Goal: Find contact information: Find contact information

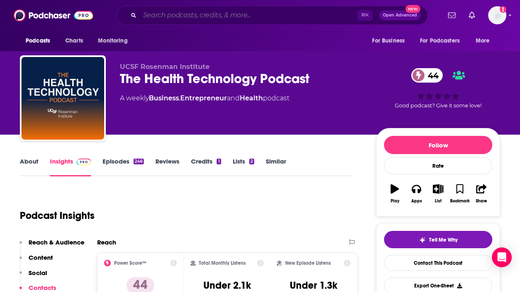
click at [163, 14] on input "Search podcasts, credits, & more..." at bounding box center [248, 15] width 217 height 13
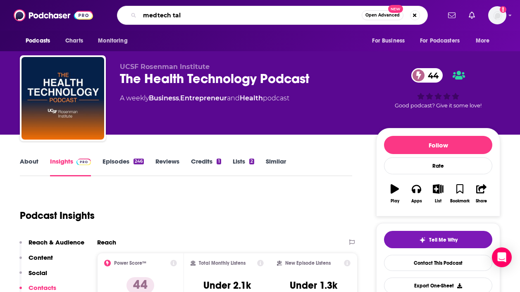
type input "medtech talk"
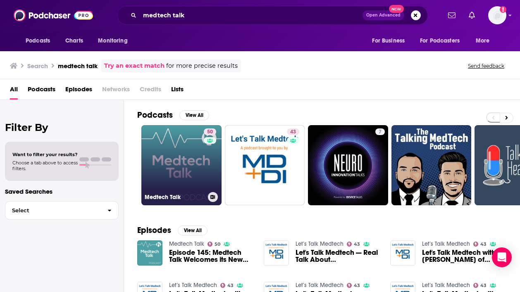
click at [191, 177] on link "50 Medtech Talk" at bounding box center [181, 165] width 80 height 80
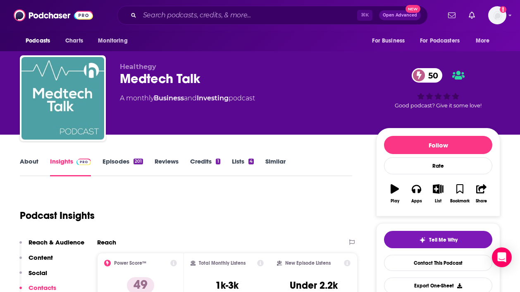
click at [120, 162] on link "Episodes 201" at bounding box center [122, 166] width 40 height 19
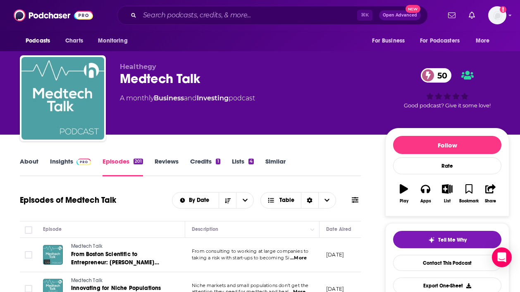
click at [81, 161] on img at bounding box center [83, 162] width 14 height 7
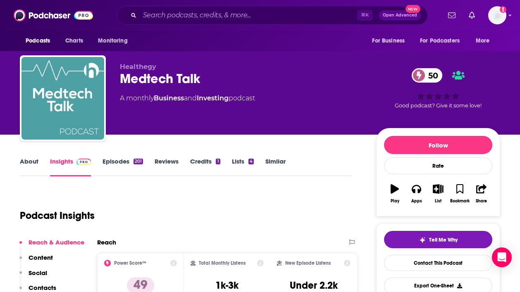
click at [36, 161] on link "About" at bounding box center [29, 166] width 19 height 19
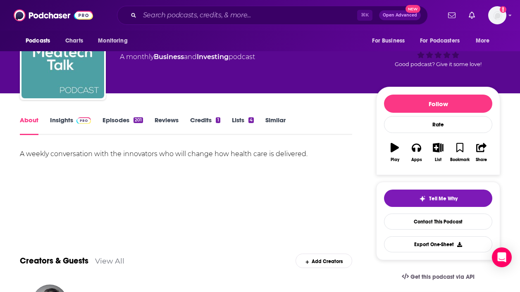
scroll to position [44, 0]
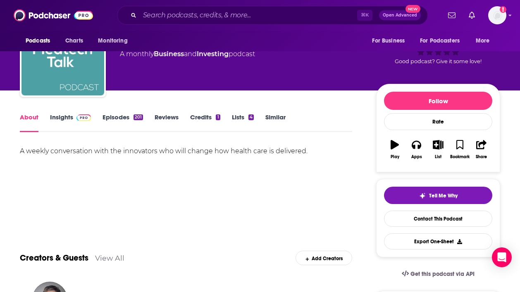
click at [57, 123] on link "Insights" at bounding box center [70, 122] width 41 height 19
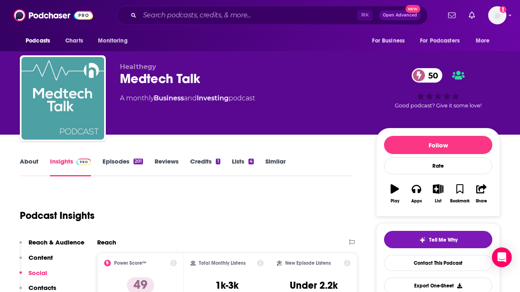
click at [121, 162] on link "Episodes 201" at bounding box center [122, 166] width 40 height 19
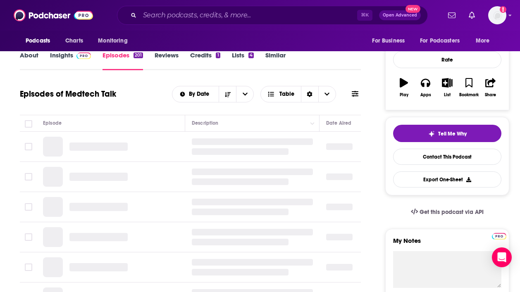
scroll to position [105, 0]
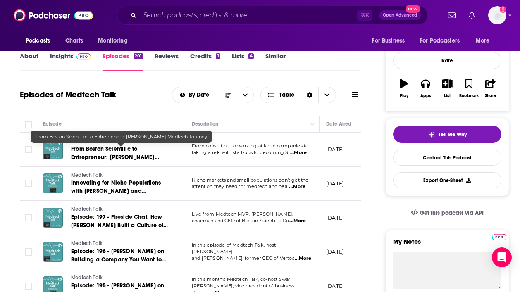
click at [109, 157] on span "From Boston Scientific to Entrepreneur: [PERSON_NAME] Medtech Journey" at bounding box center [115, 157] width 88 height 24
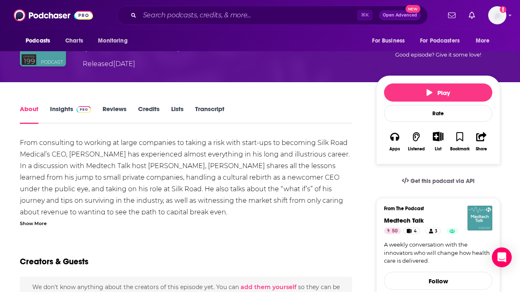
scroll to position [79, 0]
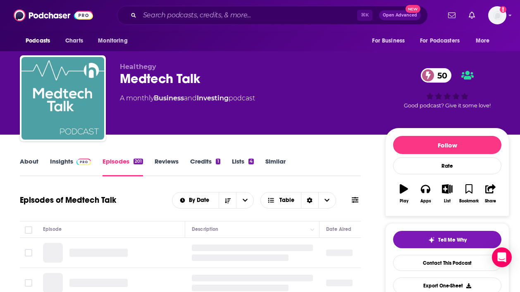
click at [76, 159] on img at bounding box center [83, 162] width 14 height 7
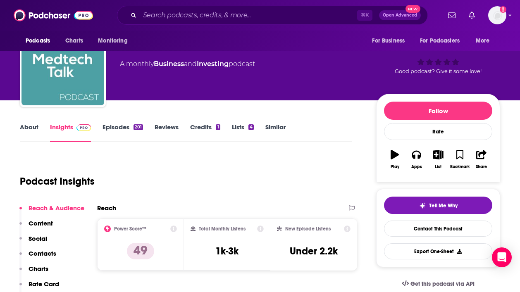
scroll to position [34, 0]
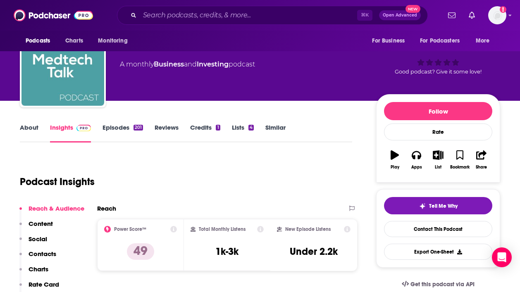
click at [31, 128] on link "About" at bounding box center [29, 133] width 19 height 19
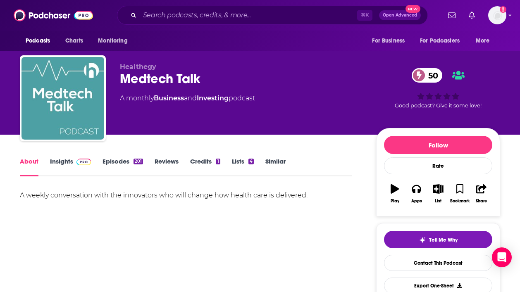
click at [57, 156] on div "About Insights Episodes 201 Reviews Credits 1 Lists 4 Similar" at bounding box center [186, 166] width 332 height 20
click at [62, 163] on link "Insights" at bounding box center [70, 166] width 41 height 19
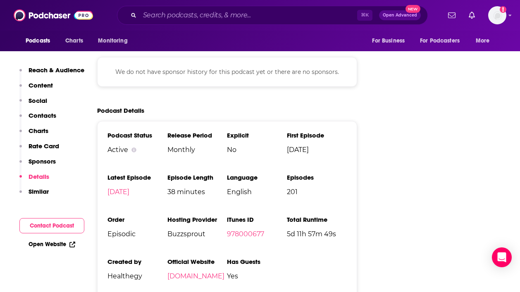
scroll to position [1372, 0]
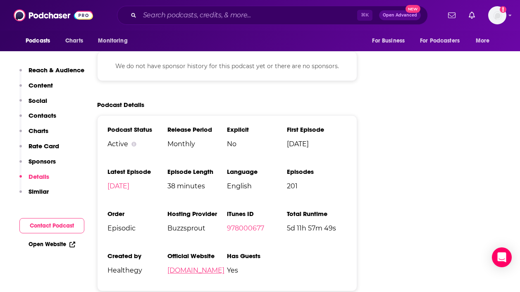
click at [197, 266] on link "[DOMAIN_NAME]" at bounding box center [195, 270] width 57 height 8
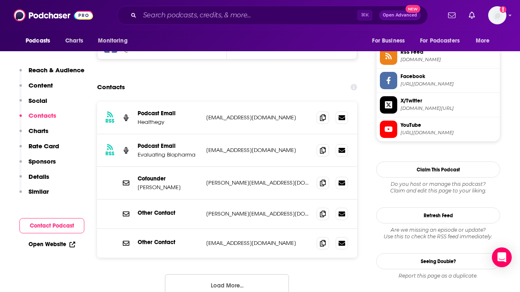
scroll to position [756, 0]
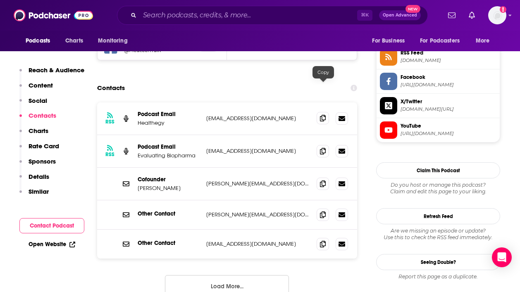
click at [324, 115] on icon at bounding box center [323, 118] width 6 height 7
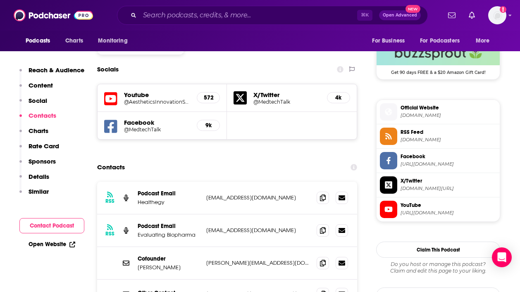
scroll to position [668, 0]
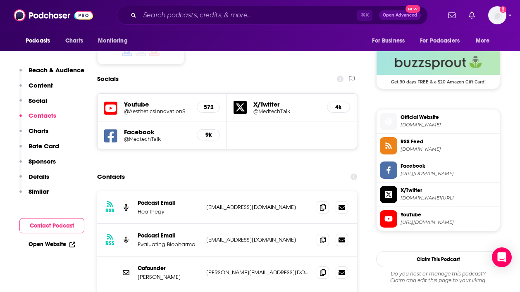
click at [114, 129] on icon at bounding box center [110, 135] width 13 height 13
click at [245, 101] on icon at bounding box center [239, 107] width 13 height 13
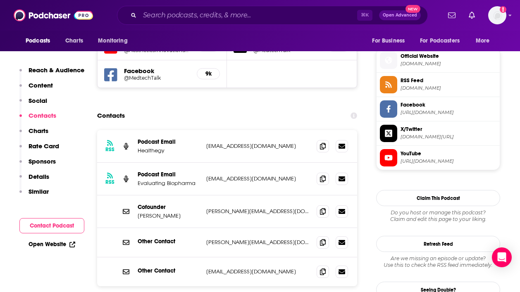
scroll to position [729, 0]
drag, startPoint x: 212, startPoint y: 150, endPoint x: 264, endPoint y: 147, distance: 52.1
click at [262, 175] on p "[EMAIL_ADDRESS][DOMAIN_NAME]" at bounding box center [258, 178] width 104 height 7
click at [264, 175] on p "[EMAIL_ADDRESS][DOMAIN_NAME]" at bounding box center [258, 178] width 104 height 7
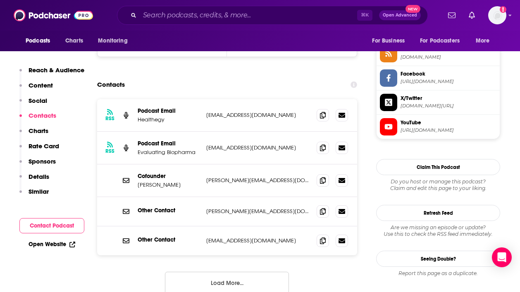
scroll to position [760, 0]
drag, startPoint x: 262, startPoint y: 150, endPoint x: 213, endPoint y: 150, distance: 48.8
click at [214, 176] on p "[PERSON_NAME][EMAIL_ADDRESS][DOMAIN_NAME]" at bounding box center [258, 179] width 104 height 7
click at [213, 176] on p "[PERSON_NAME][EMAIL_ADDRESS][DOMAIN_NAME]" at bounding box center [258, 179] width 104 height 7
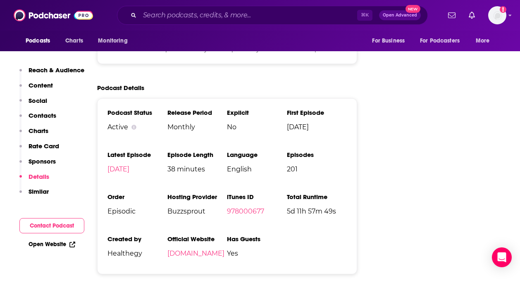
scroll to position [1403, 0]
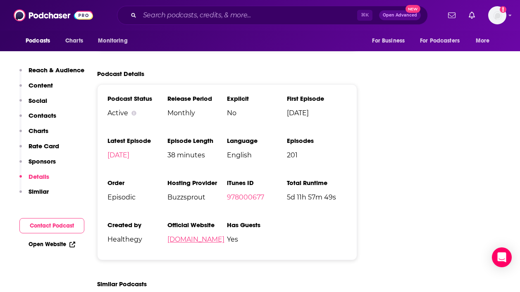
click at [198, 235] on link "[DOMAIN_NAME]" at bounding box center [195, 239] width 57 height 8
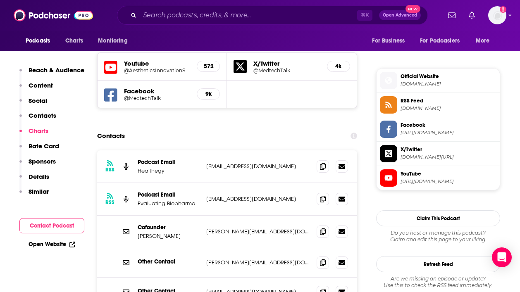
scroll to position [744, 0]
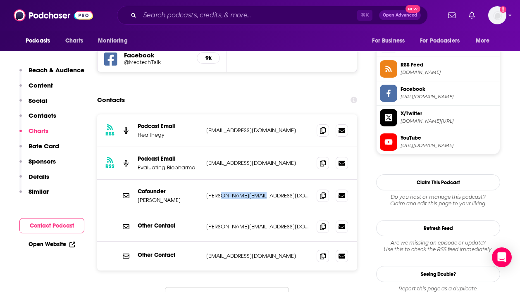
drag, startPoint x: 217, startPoint y: 164, endPoint x: 284, endPoint y: 170, distance: 67.1
click at [284, 180] on div "Cofounder [PERSON_NAME] [PERSON_NAME][EMAIL_ADDRESS][DOMAIN_NAME] [PERSON_NAME]…" at bounding box center [227, 196] width 260 height 33
drag, startPoint x: 135, startPoint y: 157, endPoint x: 259, endPoint y: 187, distance: 128.3
click at [259, 188] on div "RSS Podcast Email Healthegy [EMAIL_ADDRESS][DOMAIN_NAME] [EMAIL_ADDRESS][DOMAIN…" at bounding box center [227, 192] width 260 height 156
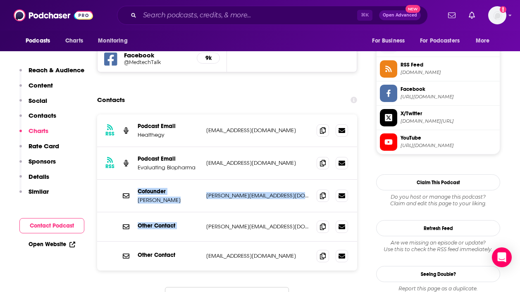
click at [259, 212] on div "Other Contact [PERSON_NAME][EMAIL_ADDRESS][DOMAIN_NAME] [PERSON_NAME][EMAIL_ADD…" at bounding box center [227, 226] width 260 height 29
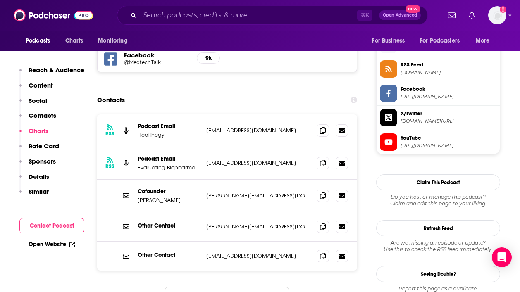
click at [219, 192] on p "[PERSON_NAME][EMAIL_ADDRESS][DOMAIN_NAME]" at bounding box center [258, 195] width 104 height 7
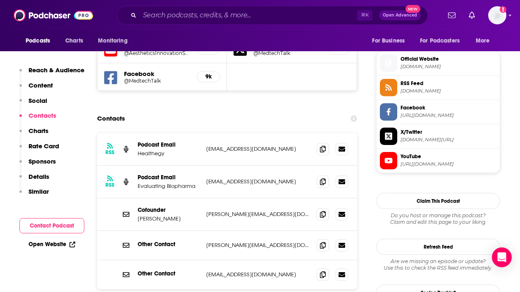
scroll to position [744, 0]
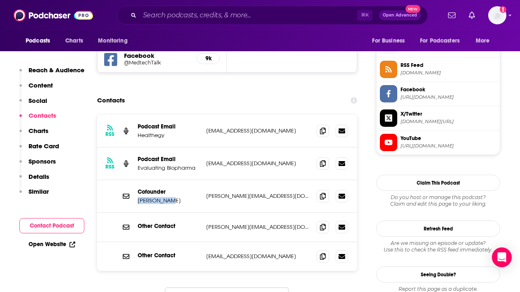
drag, startPoint x: 170, startPoint y: 168, endPoint x: 138, endPoint y: 167, distance: 32.2
click at [138, 197] on p "[PERSON_NAME]" at bounding box center [169, 200] width 62 height 7
copy p "[PERSON_NAME]"
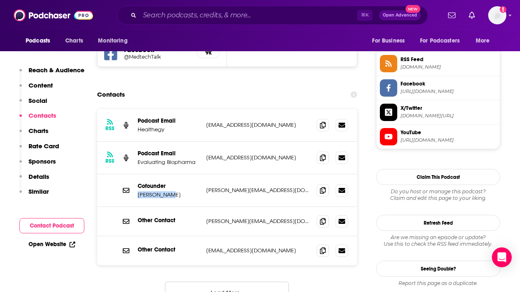
scroll to position [751, 0]
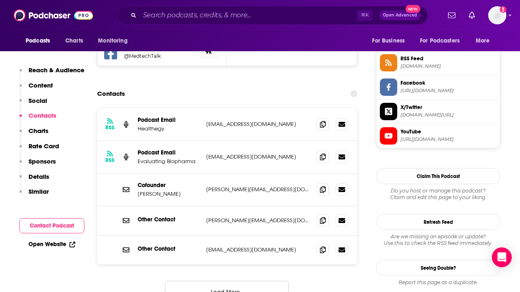
click at [233, 206] on div "Other Contact [PERSON_NAME][EMAIL_ADDRESS][DOMAIN_NAME] [PERSON_NAME][EMAIL_ADD…" at bounding box center [227, 220] width 260 height 29
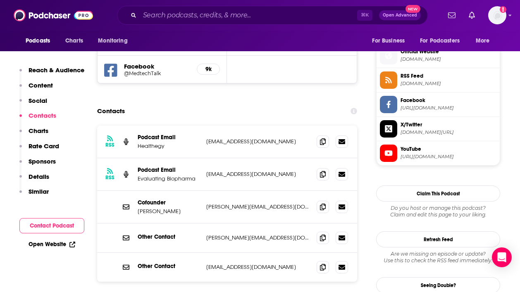
scroll to position [728, 0]
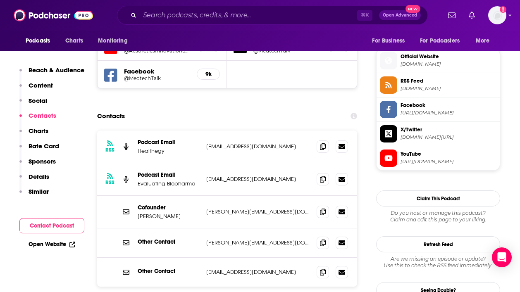
drag, startPoint x: 171, startPoint y: 152, endPoint x: 224, endPoint y: 153, distance: 52.9
click at [224, 163] on div "RSS Podcast Email Evaluating Biopharma [EMAIL_ADDRESS][DOMAIN_NAME] [EMAIL_ADDR…" at bounding box center [227, 179] width 260 height 33
drag, startPoint x: 277, startPoint y: 147, endPoint x: 201, endPoint y: 147, distance: 76.4
click at [202, 163] on div "RSS Podcast Email Evaluating Biopharma [EMAIL_ADDRESS][DOMAIN_NAME] [EMAIL_ADDR…" at bounding box center [227, 179] width 260 height 33
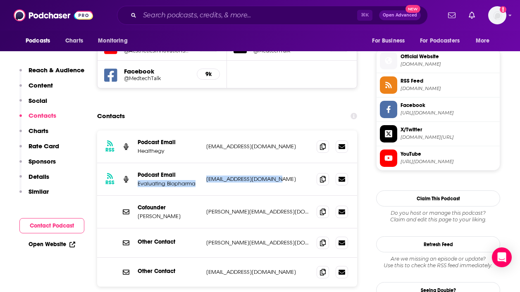
copy div "Evaluating Biopharma [EMAIL_ADDRESS][DOMAIN_NAME]"
click at [324, 143] on icon at bounding box center [323, 146] width 6 height 7
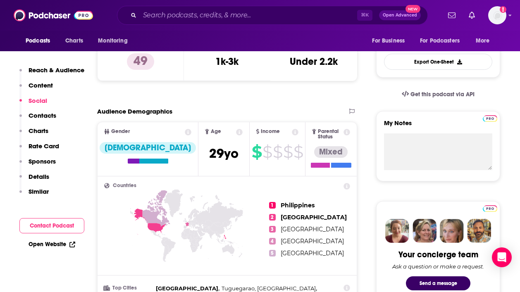
scroll to position [0, 0]
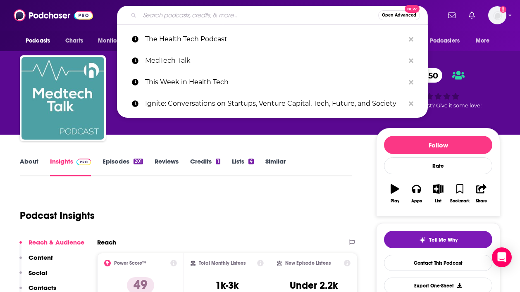
click at [157, 12] on input "Search podcasts, credits, & more..." at bounding box center [259, 15] width 238 height 13
paste input "This Week in Health Tech"
type input "This Week in Health Tech"
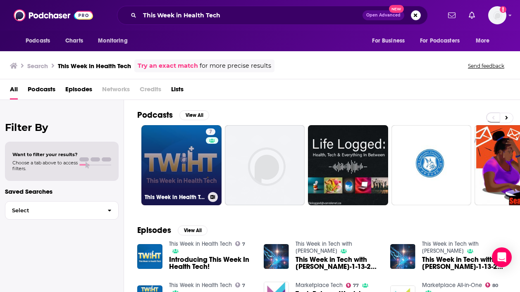
click at [169, 164] on link "7 This Week in Health Tech" at bounding box center [181, 165] width 80 height 80
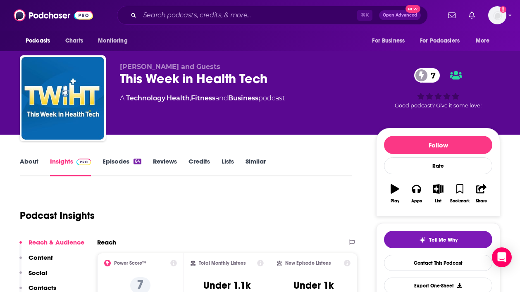
click at [114, 166] on link "Episodes 64" at bounding box center [121, 166] width 39 height 19
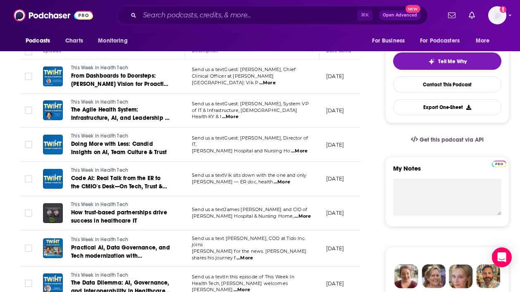
scroll to position [67, 0]
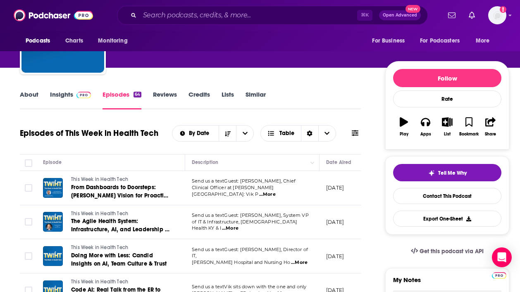
click at [32, 96] on link "About" at bounding box center [29, 99] width 19 height 19
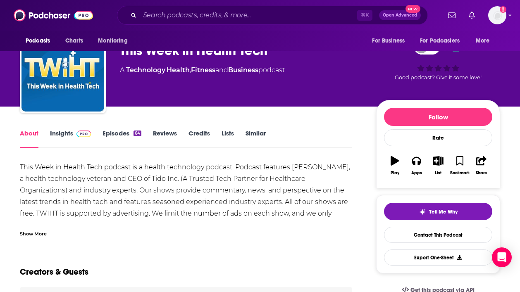
scroll to position [36, 0]
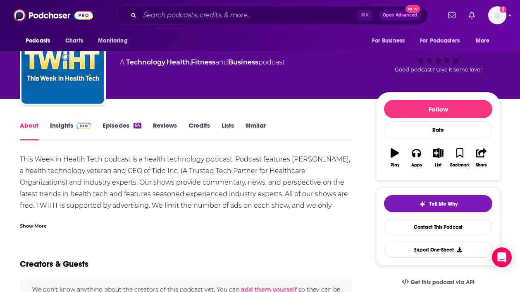
click at [37, 224] on div "Show More" at bounding box center [33, 225] width 27 height 8
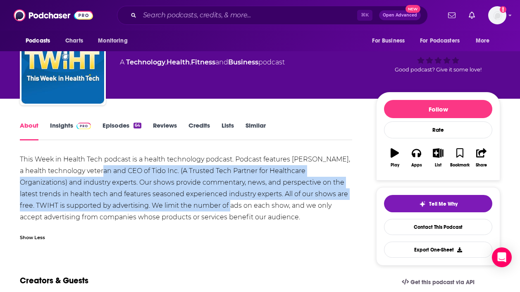
drag, startPoint x: 90, startPoint y: 166, endPoint x: 198, endPoint y: 207, distance: 115.3
click at [198, 207] on div "This Week in Health Tech podcast is a health technology podcast. Podcast featur…" at bounding box center [186, 188] width 332 height 69
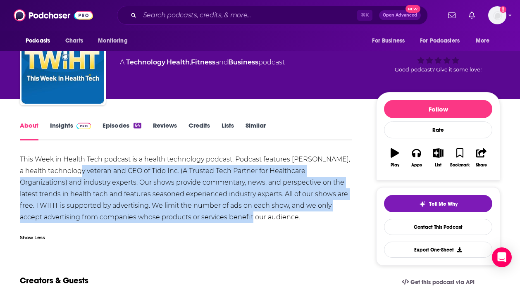
drag, startPoint x: 65, startPoint y: 175, endPoint x: 205, endPoint y: 220, distance: 146.9
click at [204, 220] on div "This Week in Health Tech podcast is a health technology podcast. Podcast featur…" at bounding box center [186, 188] width 332 height 69
click at [205, 220] on div "This Week in Health Tech podcast is a health technology podcast. Podcast featur…" at bounding box center [186, 188] width 332 height 69
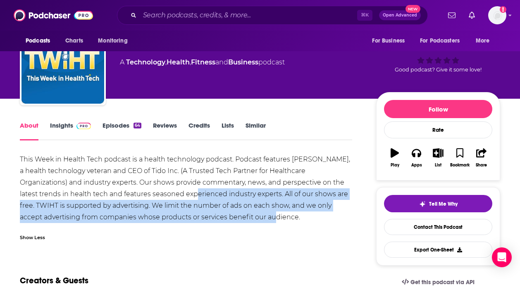
drag, startPoint x: 227, startPoint y: 219, endPoint x: 150, endPoint y: 196, distance: 80.4
click at [150, 196] on div "This Week in Health Tech podcast is a health technology podcast. Podcast featur…" at bounding box center [186, 188] width 332 height 69
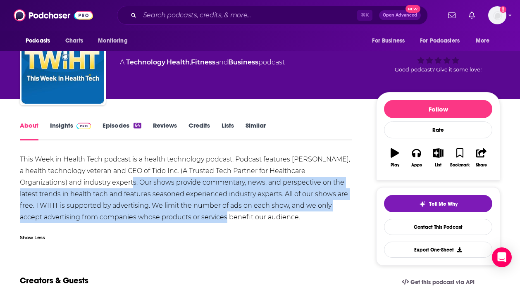
drag, startPoint x: 83, startPoint y: 182, endPoint x: 183, endPoint y: 215, distance: 105.8
click at [182, 215] on div "This Week in Health Tech podcast is a health technology podcast. Podcast featur…" at bounding box center [186, 188] width 332 height 69
click at [183, 215] on div "This Week in Health Tech podcast is a health technology podcast. Podcast featur…" at bounding box center [186, 188] width 332 height 69
drag, startPoint x: 228, startPoint y: 222, endPoint x: 89, endPoint y: 183, distance: 144.8
click at [89, 183] on div "This Week in Health Tech podcast is a health technology podcast. Podcast featur…" at bounding box center [186, 188] width 332 height 69
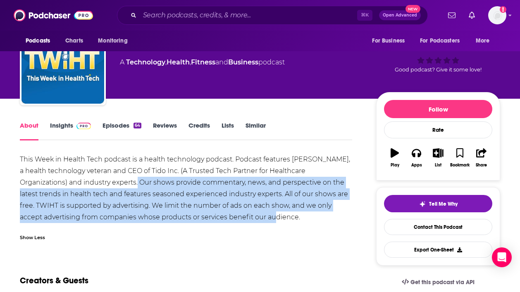
click at [89, 183] on div "This Week in Health Tech podcast is a health technology podcast. Podcast featur…" at bounding box center [186, 188] width 332 height 69
drag, startPoint x: 89, startPoint y: 183, endPoint x: 246, endPoint y: 224, distance: 162.4
click at [246, 224] on div "This Week in Health Tech podcast is a health technology podcast. Podcast featur…" at bounding box center [186, 200] width 332 height 92
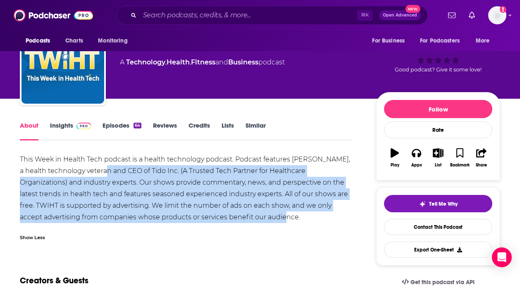
drag, startPoint x: 242, startPoint y: 220, endPoint x: 88, endPoint y: 173, distance: 160.6
click at [90, 174] on div "This Week in Health Tech podcast is a health technology podcast. Podcast featur…" at bounding box center [186, 188] width 332 height 69
click at [88, 173] on div "This Week in Health Tech podcast is a health technology podcast. Podcast featur…" at bounding box center [186, 188] width 332 height 69
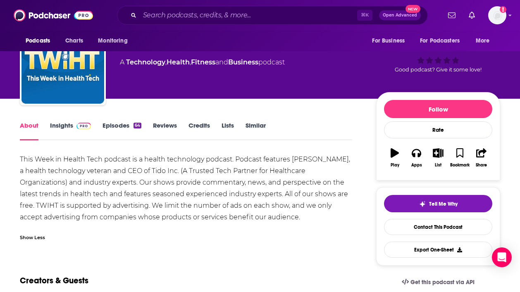
click at [120, 124] on link "Episodes 64" at bounding box center [121, 130] width 39 height 19
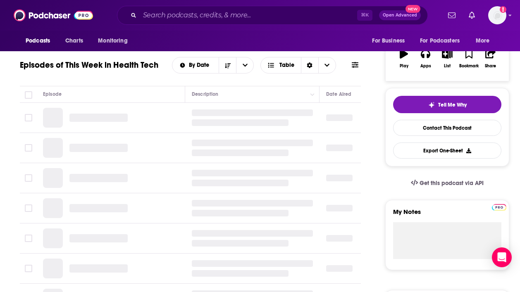
scroll to position [152, 0]
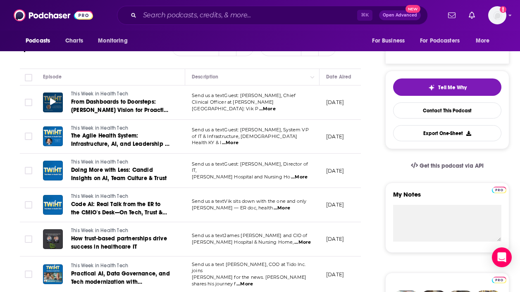
click at [53, 102] on icon at bounding box center [53, 101] width 6 height 7
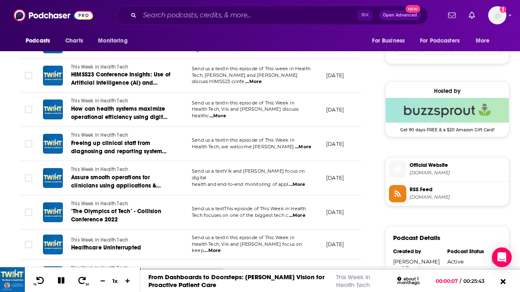
scroll to position [652, 0]
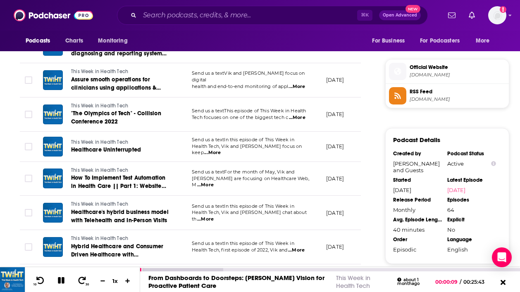
click at [62, 282] on icon at bounding box center [61, 280] width 7 height 7
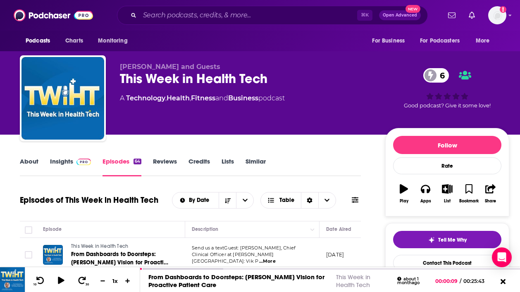
click at [35, 160] on link "About" at bounding box center [29, 166] width 19 height 19
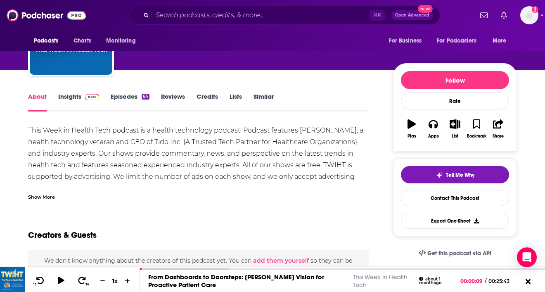
scroll to position [70, 0]
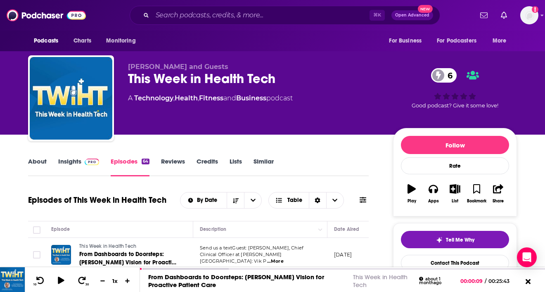
click at [128, 31] on div "Podcasts Charts Monitoring" at bounding box center [87, 41] width 118 height 21
click at [178, 9] on input "Search podcasts, credits, & more..." at bounding box center [260, 15] width 217 height 13
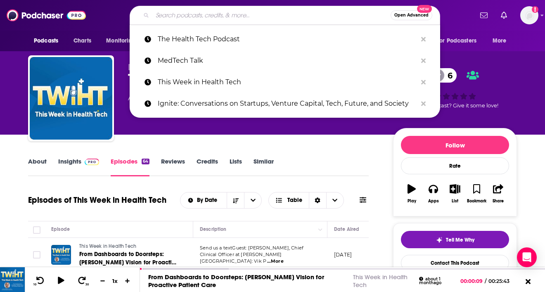
paste input "The Heart of Healthcare"
type input "The Heart of Healthcare"
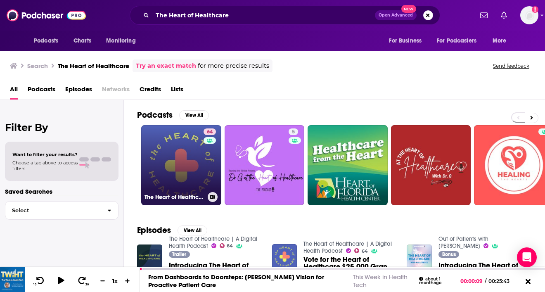
click at [183, 167] on link "64 The Heart of Healthcare | A Digital Health Podcast" at bounding box center [181, 165] width 80 height 80
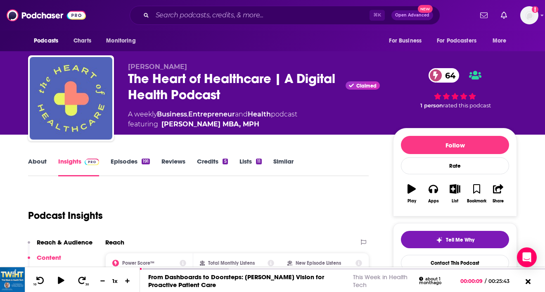
click at [122, 162] on link "Episodes 191" at bounding box center [130, 166] width 39 height 19
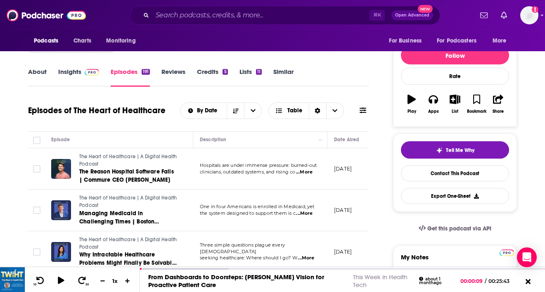
scroll to position [168, 0]
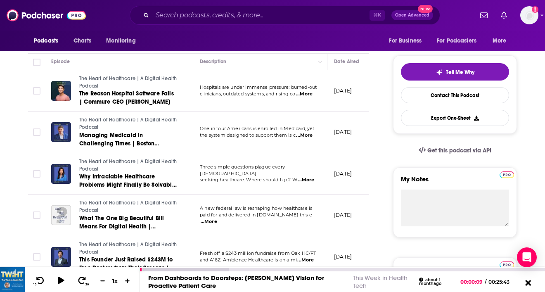
click at [519, 283] on icon at bounding box center [528, 282] width 10 height 8
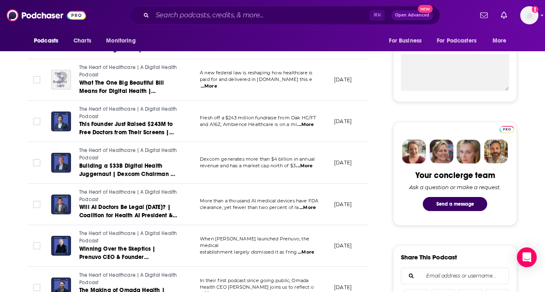
scroll to position [0, 0]
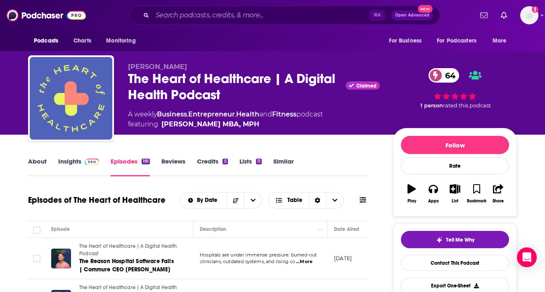
click at [73, 166] on link "Insights" at bounding box center [78, 166] width 41 height 19
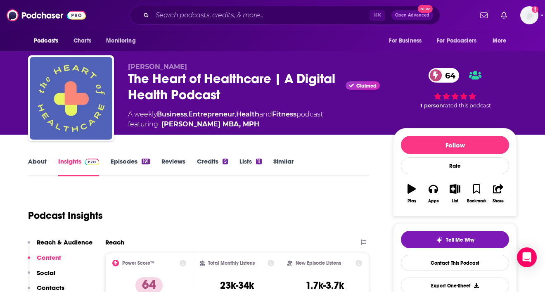
click at [29, 166] on link "About" at bounding box center [37, 166] width 19 height 19
